Goal: Navigation & Orientation: Find specific page/section

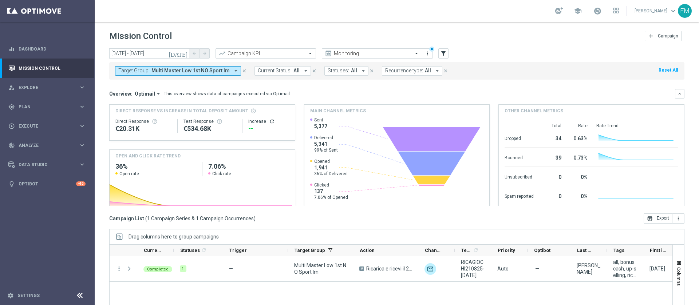
scroll to position [59, 0]
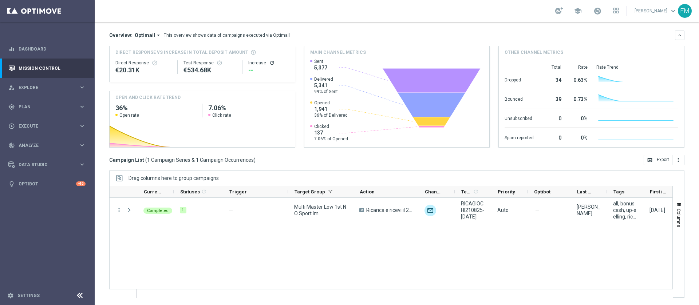
click at [593, 16] on link at bounding box center [597, 11] width 9 height 12
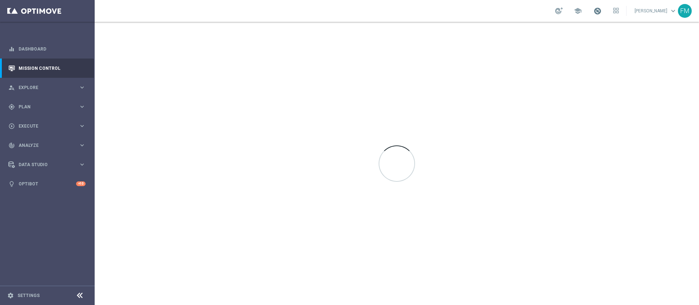
click at [594, 14] on span at bounding box center [598, 11] width 8 height 8
